Goal: Check status: Check status

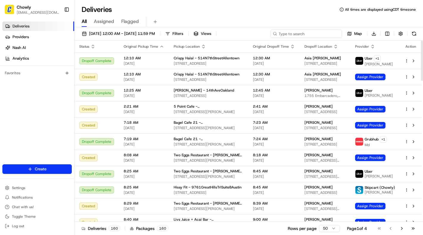
click at [315, 34] on input at bounding box center [305, 33] width 71 height 8
type input "Tiko"
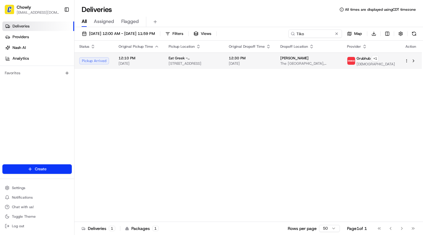
click at [307, 61] on span "The [GEOGRAPHIC_DATA], [STREET_ADDRESS]" at bounding box center [308, 63] width 57 height 5
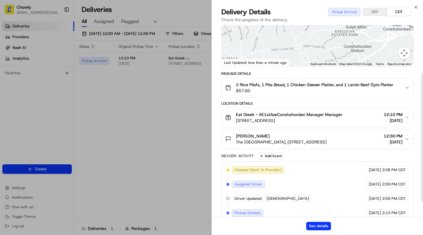
scroll to position [94, 0]
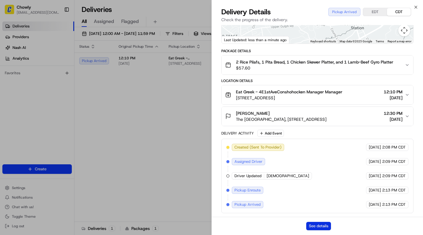
click at [312, 225] on button "See details" at bounding box center [318, 225] width 25 height 8
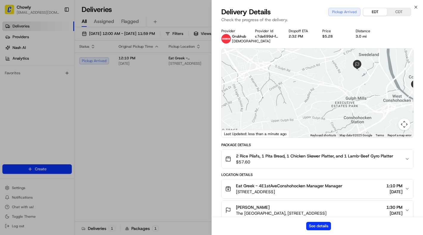
click at [373, 11] on button "EDT" at bounding box center [375, 12] width 24 height 8
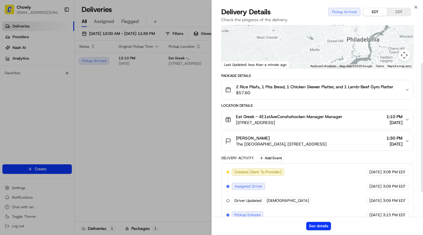
scroll to position [55, 0]
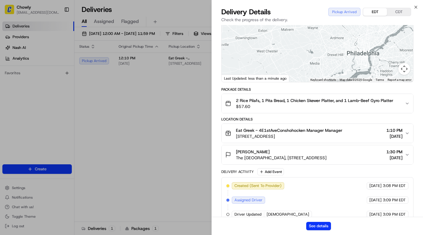
click at [326, 152] on div "[PERSON_NAME]" at bounding box center [281, 152] width 90 height 6
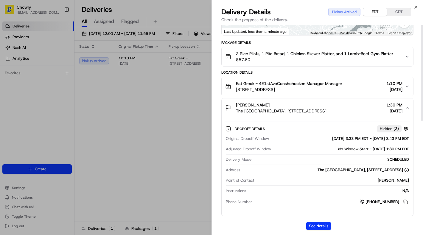
scroll to position [0, 0]
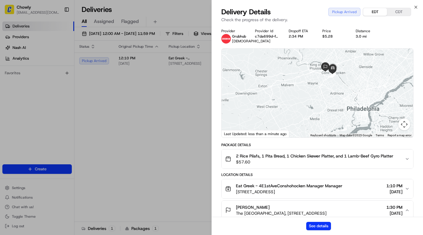
click at [319, 163] on span "$57.60" at bounding box center [314, 162] width 157 height 6
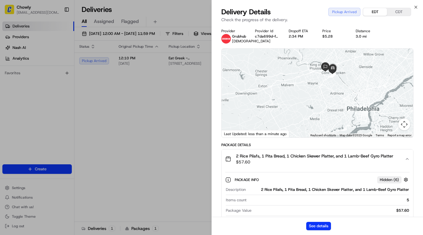
click at [324, 162] on span "$57.60" at bounding box center [314, 162] width 157 height 6
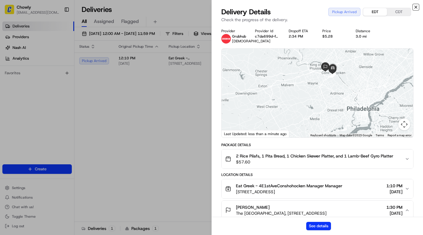
click at [415, 5] on icon "button" at bounding box center [415, 7] width 5 height 5
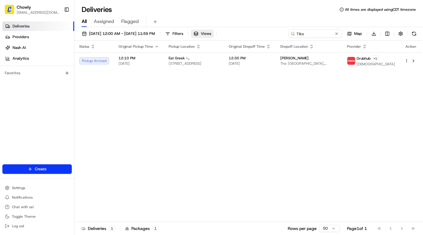
click at [214, 33] on button "Views" at bounding box center [202, 33] width 23 height 8
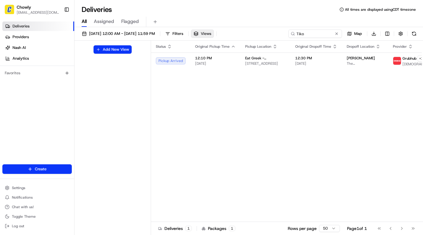
click at [214, 33] on button "Views" at bounding box center [202, 33] width 23 height 8
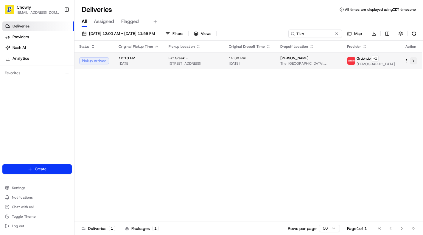
click at [411, 59] on button at bounding box center [413, 60] width 7 height 7
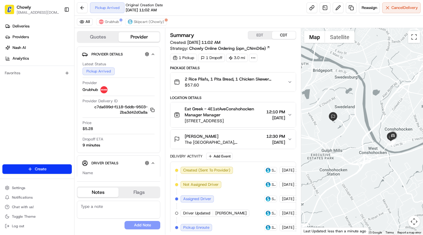
click at [254, 8] on div "Pickup Arrived Original Creation Date [DATE] 11:02 AM Reassign Cancel Delivery" at bounding box center [248, 8] width 348 height 16
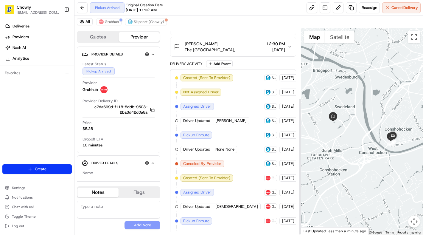
scroll to position [104, 0]
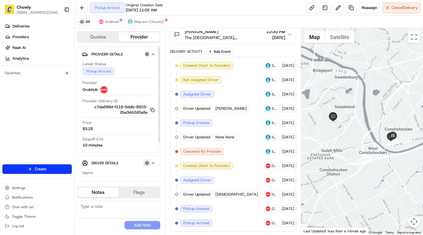
click at [148, 164] on button "button" at bounding box center [146, 162] width 7 height 7
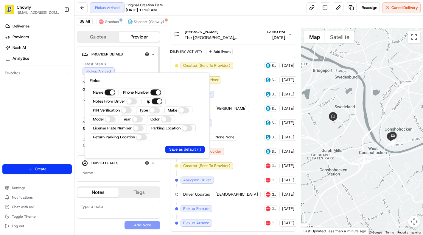
type button "on"
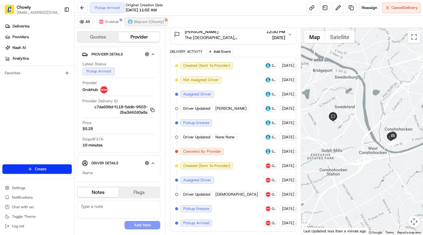
click at [138, 22] on span "Skipcart (Chowly)" at bounding box center [149, 21] width 30 height 5
